Goal: Obtain resource: Obtain resource

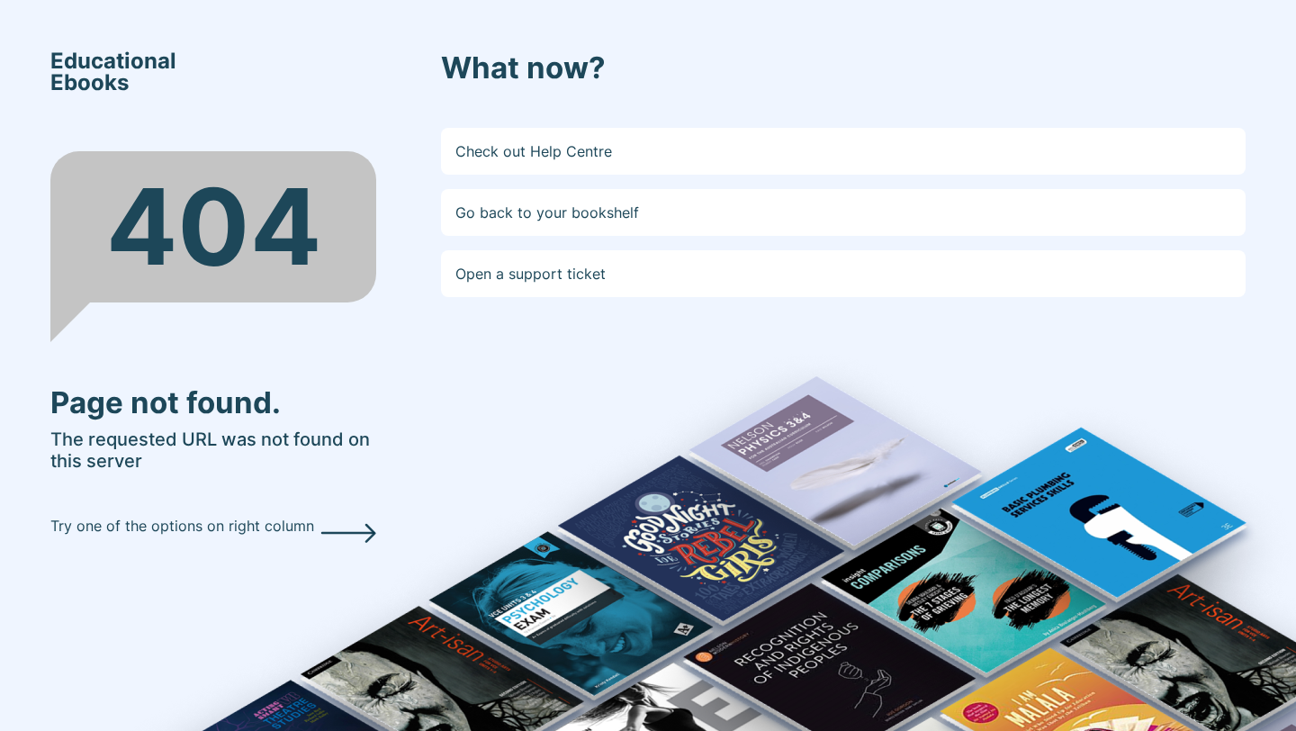
click at [273, 525] on p "Try one of the options on right column" at bounding box center [182, 526] width 264 height 22
click at [353, 535] on icon at bounding box center [348, 533] width 56 height 20
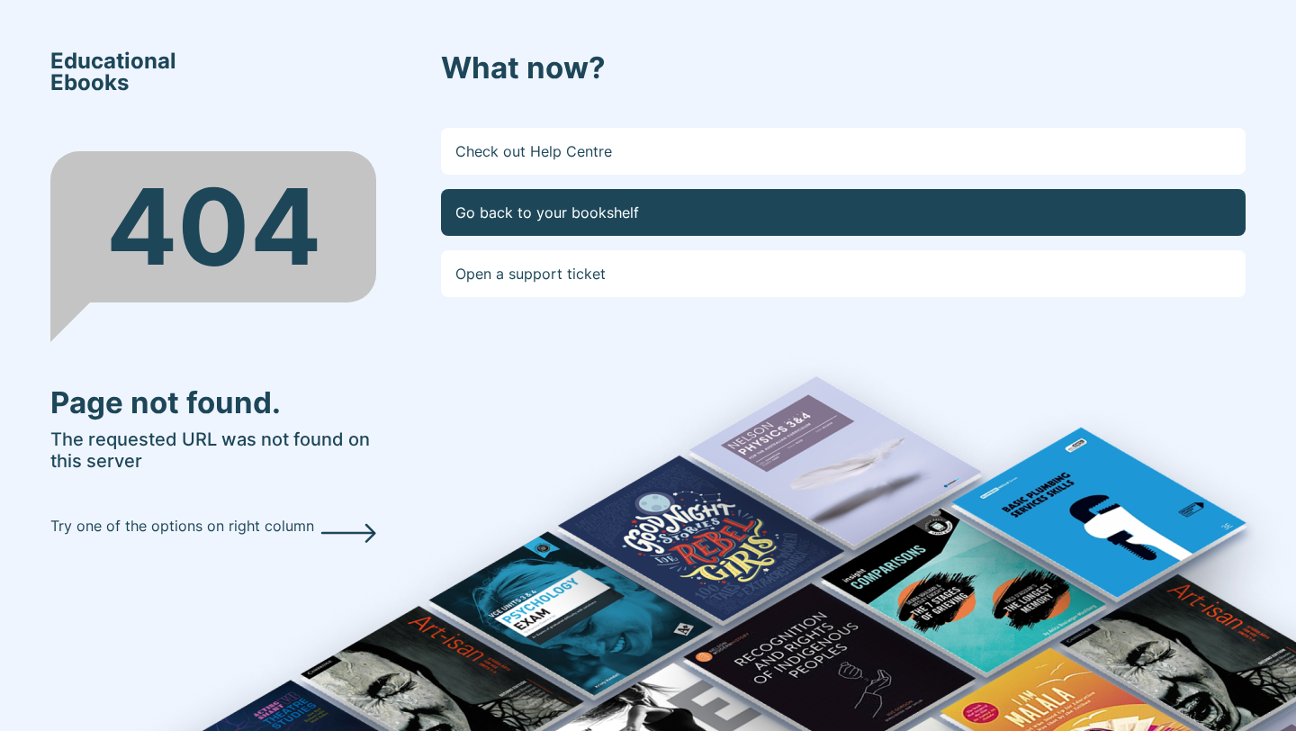
click at [700, 203] on link "Go back to your bookshelf" at bounding box center [843, 212] width 805 height 47
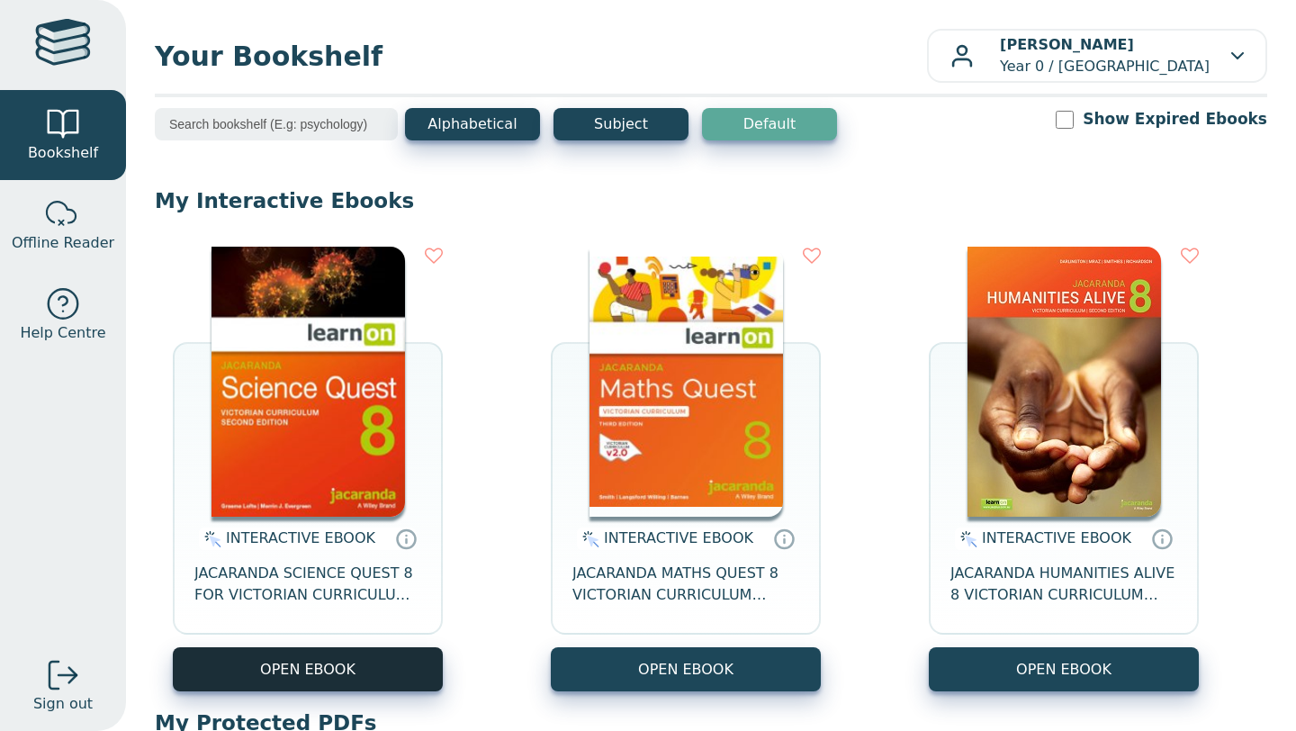
click at [410, 676] on button "OPEN EBOOK" at bounding box center [308, 669] width 270 height 44
